Goal: Navigation & Orientation: Find specific page/section

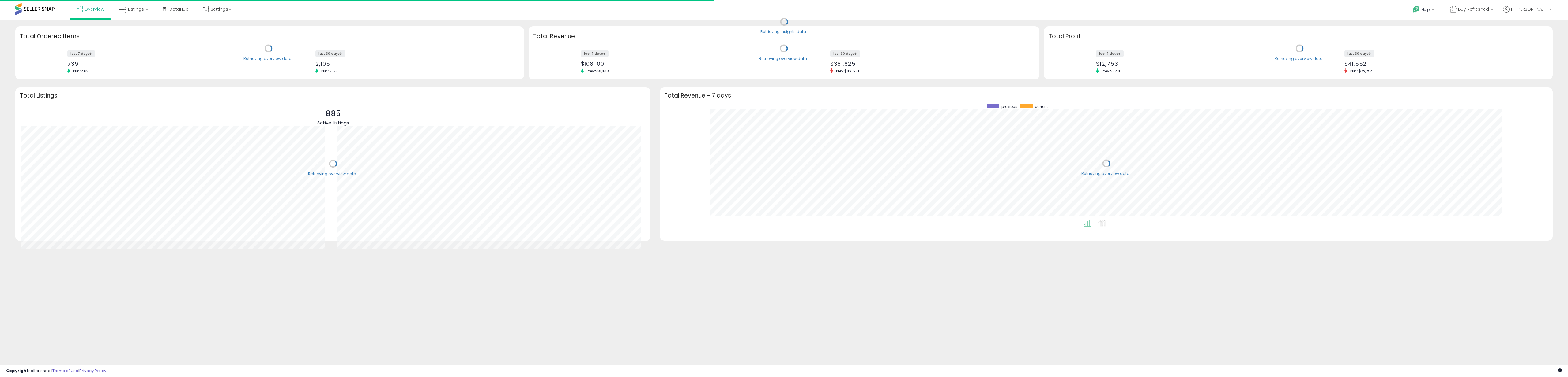
scroll to position [115, 880]
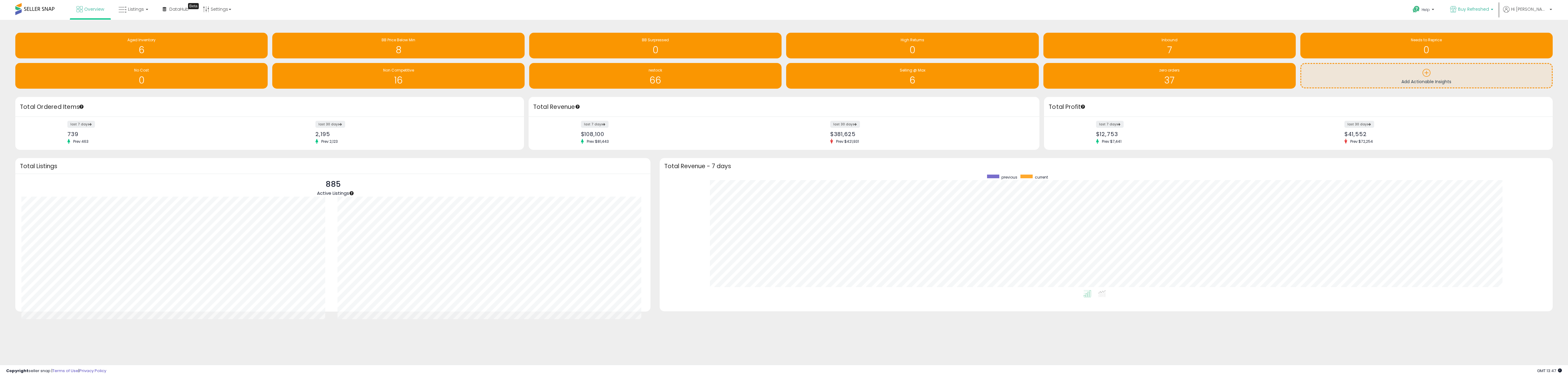
click at [1473, 6] on span "Buy Refreshed" at bounding box center [1473, 9] width 31 height 6
click at [1442, 42] on span "Buy Refreshed CA" at bounding box center [1427, 43] width 40 height 5
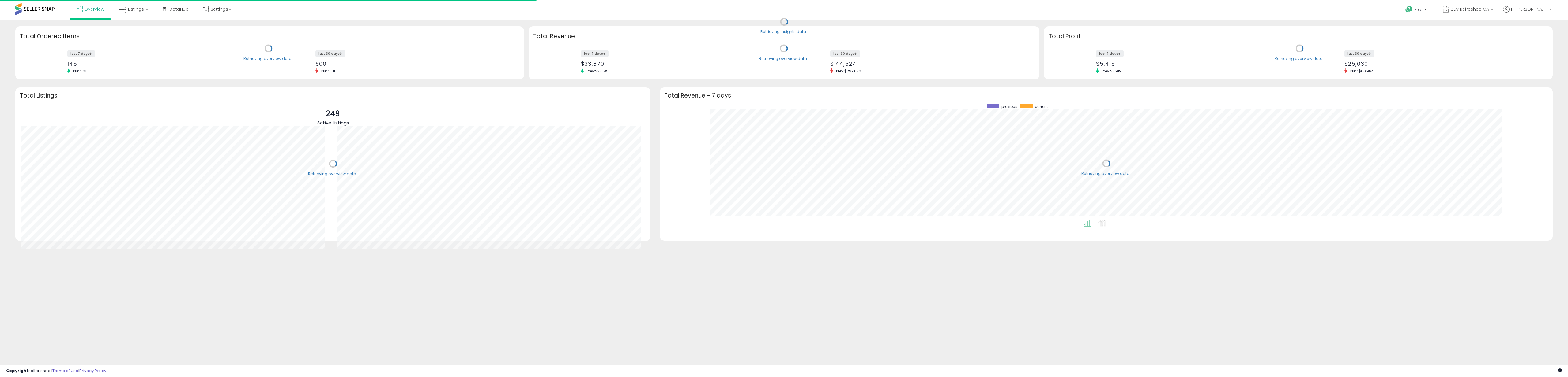
scroll to position [115, 880]
